Goal: Information Seeking & Learning: Learn about a topic

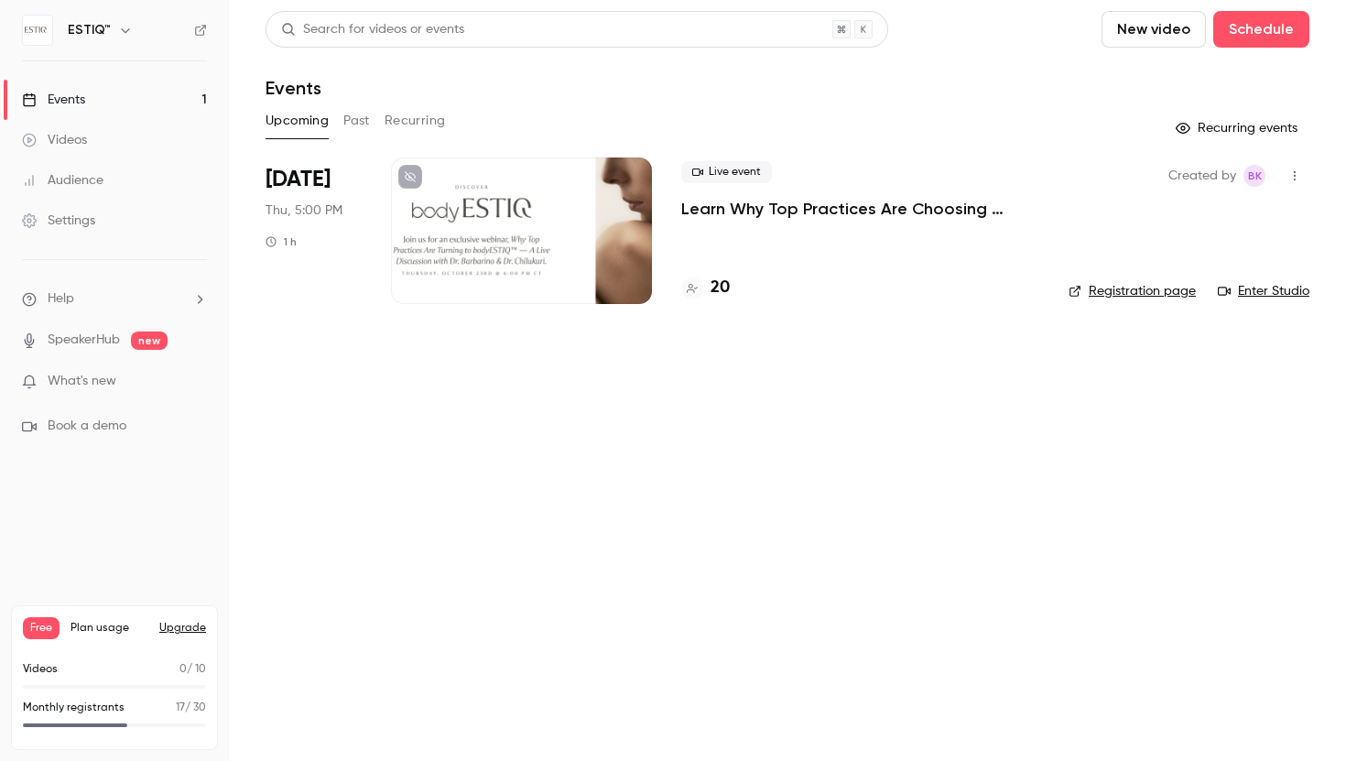
click at [70, 94] on div "Events" at bounding box center [53, 100] width 63 height 18
click at [721, 290] on h4 "20" at bounding box center [720, 288] width 19 height 25
